Goal: Use online tool/utility: Utilize a website feature to perform a specific function

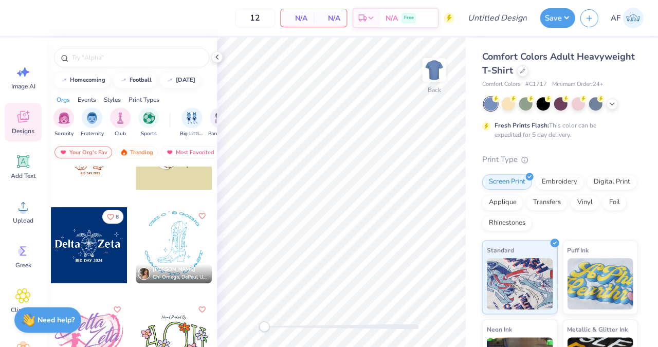
scroll to position [802, 0]
click at [30, 251] on icon at bounding box center [22, 250] width 15 height 15
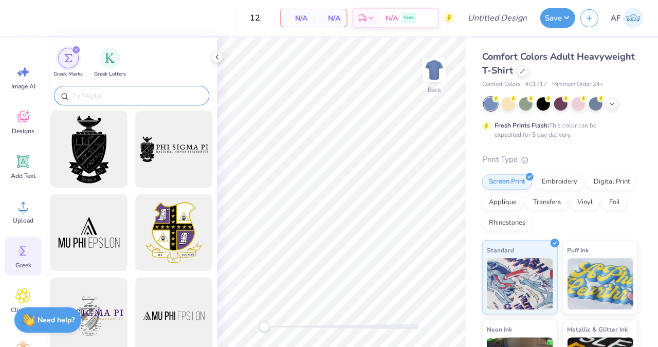
click at [113, 93] on input "text" at bounding box center [137, 95] width 132 height 10
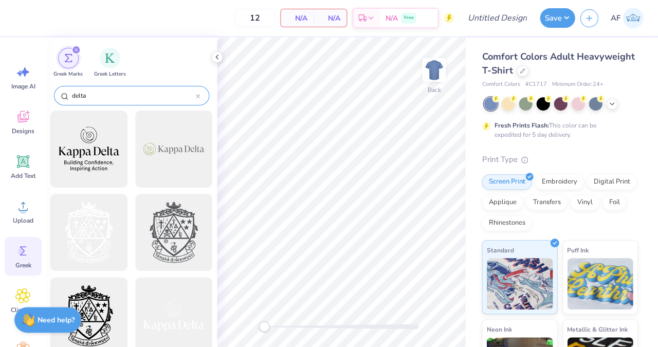
type input "delta"
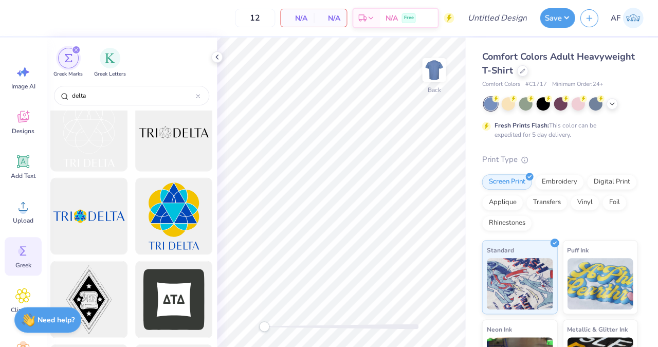
scroll to position [119, 0]
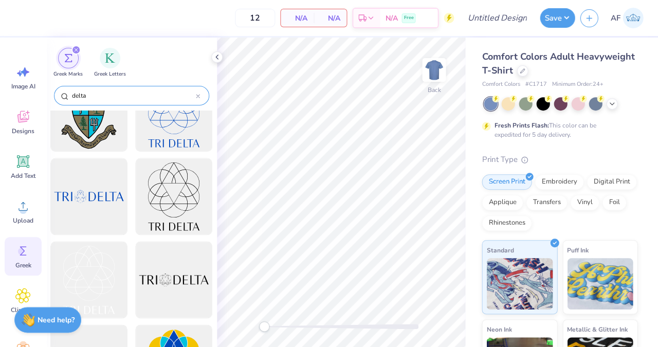
click at [196, 93] on div at bounding box center [198, 95] width 4 height 9
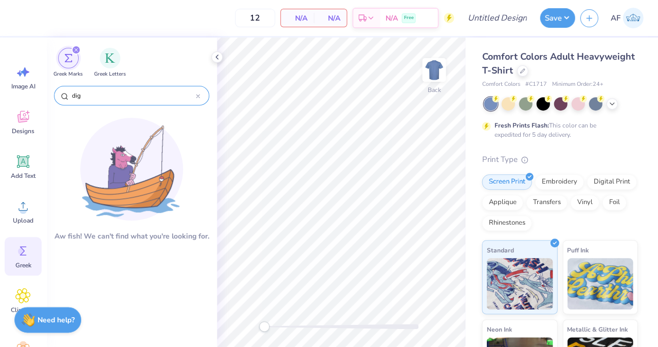
type input "dig"
click at [18, 252] on circle at bounding box center [21, 251] width 7 height 7
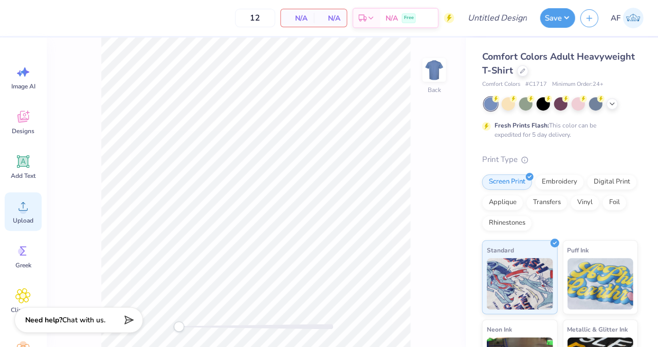
scroll to position [16, 0]
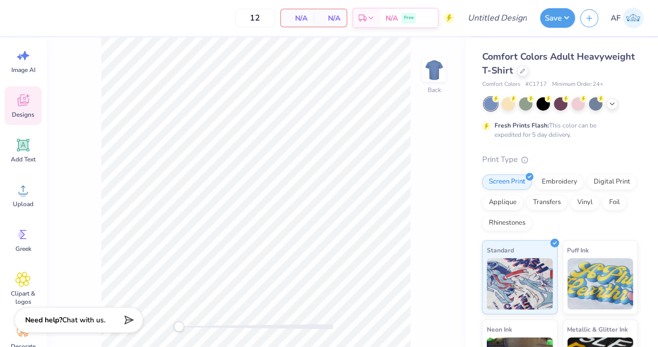
click at [27, 119] on div "Designs" at bounding box center [23, 105] width 37 height 39
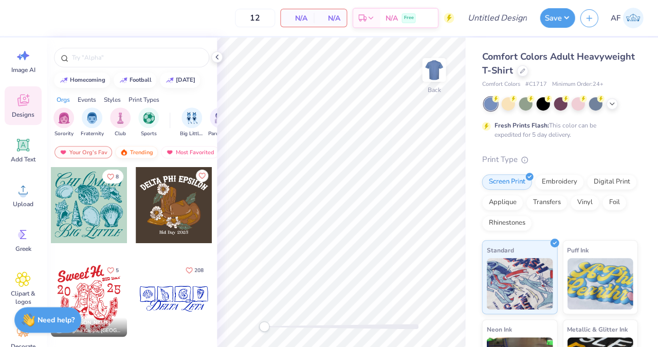
click at [145, 152] on div "Trending" at bounding box center [136, 152] width 43 height 12
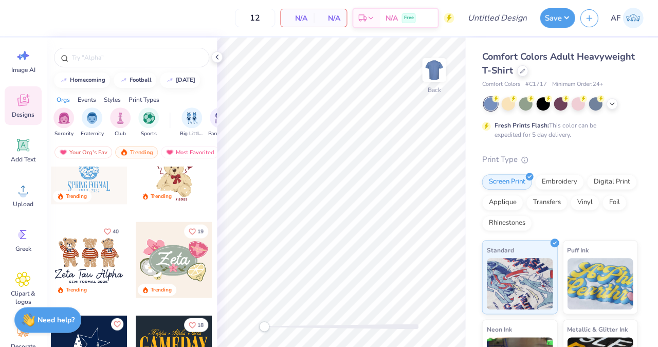
scroll to position [466, 0]
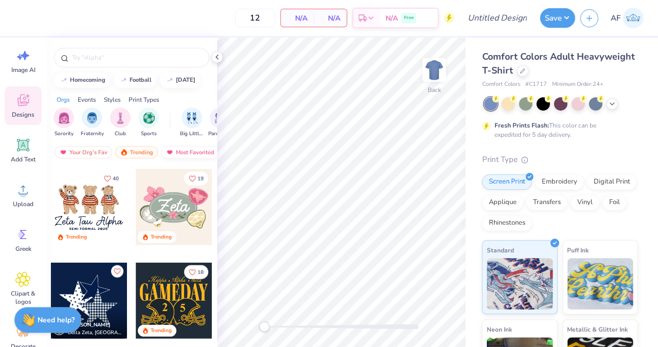
click at [180, 146] on div "Most Favorited" at bounding box center [190, 152] width 58 height 12
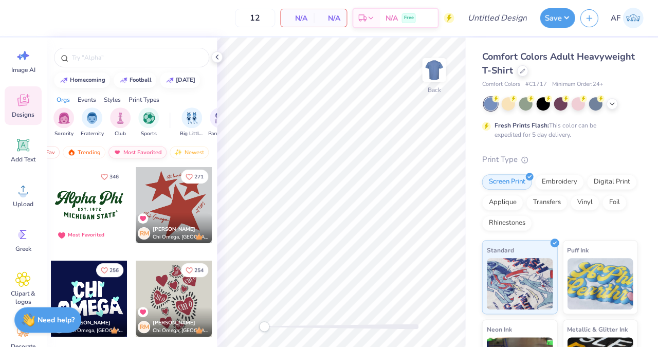
scroll to position [0, 52]
click at [103, 154] on div "Your Org's Fav Trending Most Favorited Newest" at bounding box center [131, 155] width 171 height 24
click at [94, 154] on div "Trending" at bounding box center [84, 152] width 43 height 12
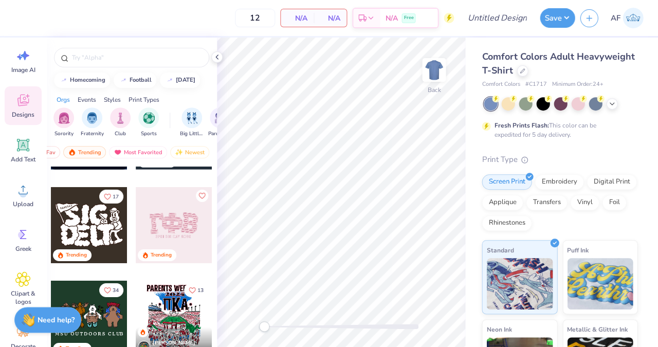
scroll to position [644, 0]
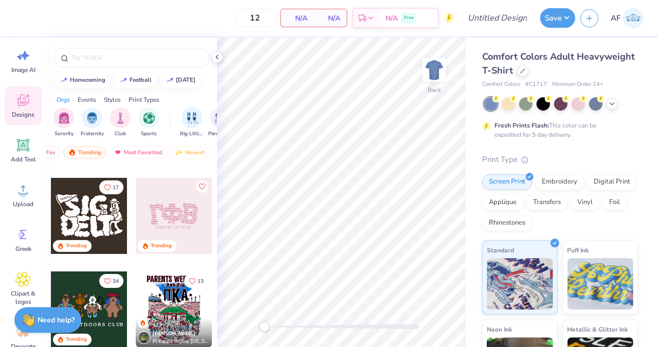
click at [81, 207] on div at bounding box center [89, 216] width 76 height 76
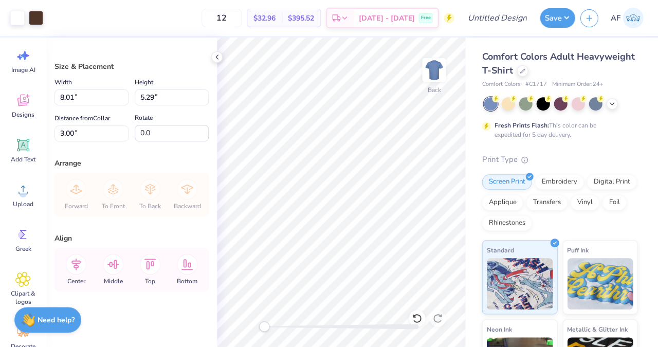
scroll to position [4, 0]
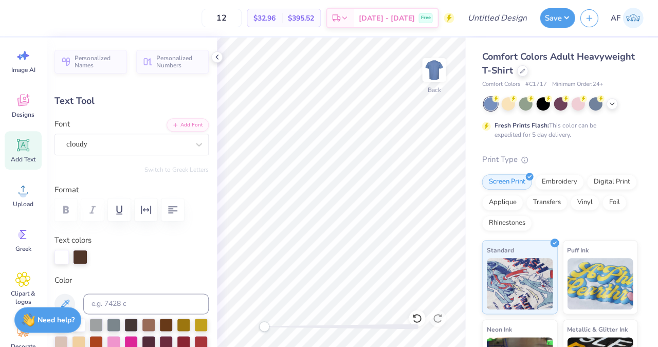
type input "2.27"
type input "2.75"
type input "3.10"
type input "2.05"
type input "2.71"
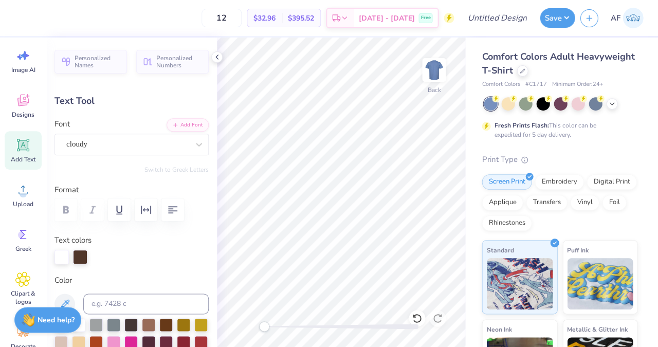
type input "3.17"
type input "2.64"
type input "5.48"
type input "2.16"
type input "2.68"
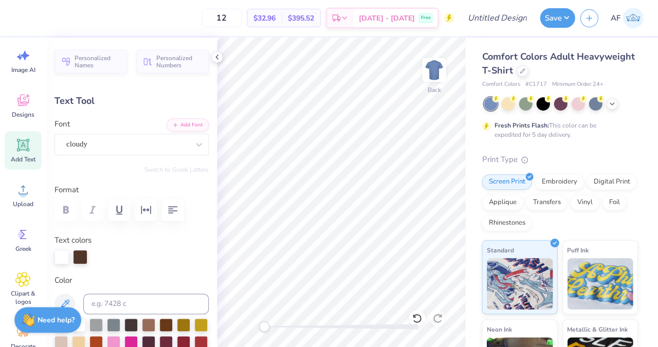
type input "5.46"
type textarea "I"
type textarea "Iota"
type input "2.05"
type input "2.64"
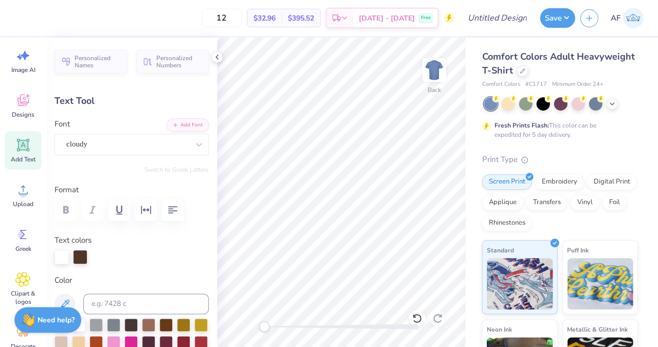
type input "5.48"
type input "8.22"
type input "2.61"
type input "5.61"
type input "2.05"
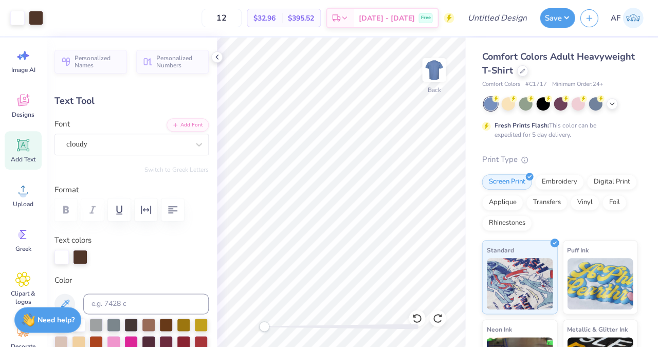
type input "2.64"
type input "5.48"
